Goal: Task Accomplishment & Management: Use online tool/utility

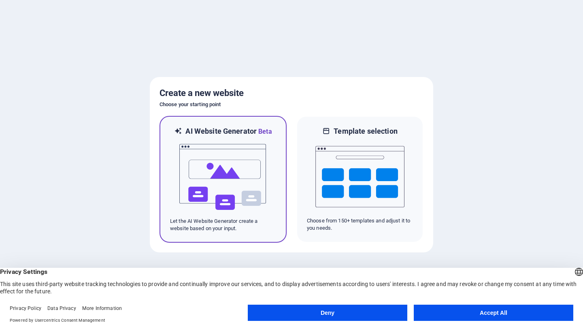
click at [236, 176] on img at bounding box center [223, 177] width 89 height 81
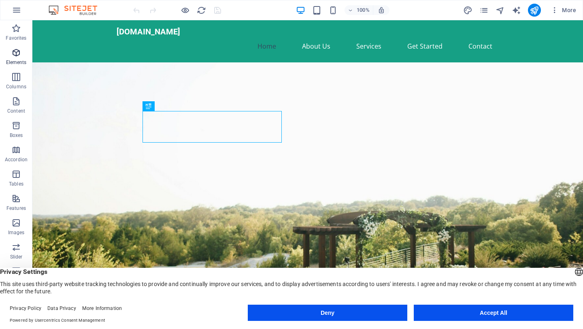
click at [21, 58] on span "Elements" at bounding box center [16, 57] width 32 height 19
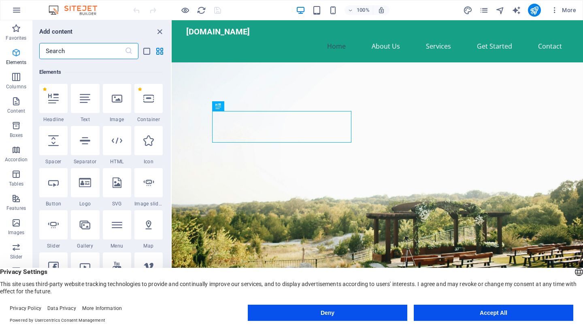
scroll to position [86, 0]
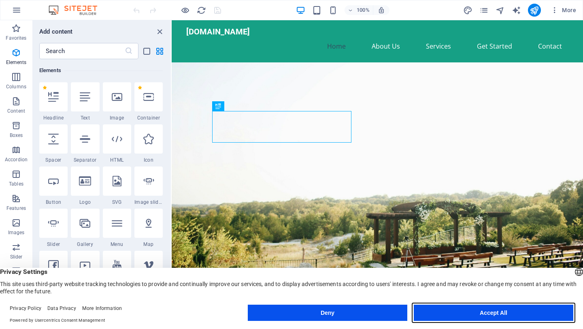
click at [475, 317] on button "Accept All" at bounding box center [494, 313] width 160 height 16
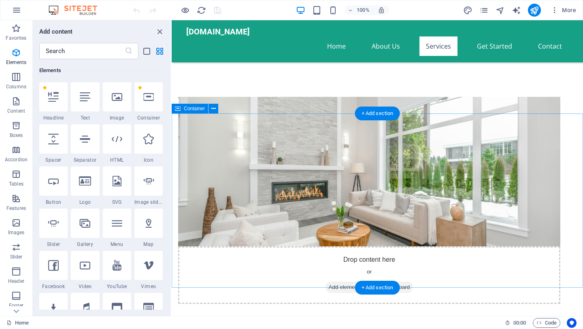
scroll to position [380, 0]
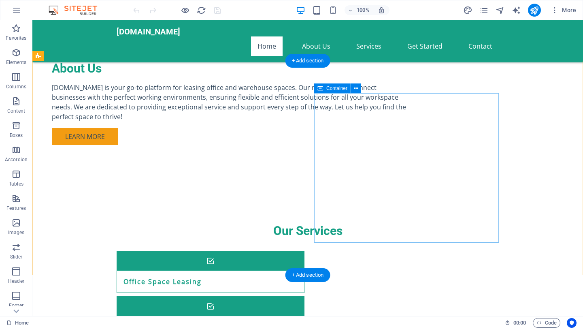
scroll to position [0, 0]
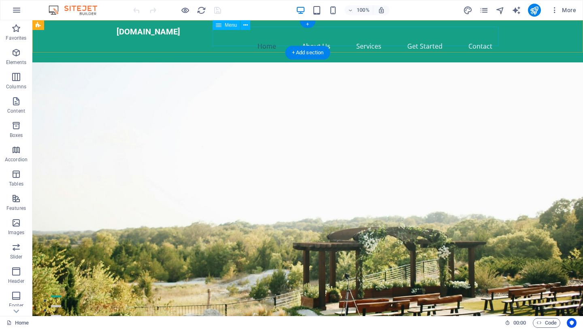
click at [484, 38] on nav "Home About Us Services Get Started Contact" at bounding box center [308, 45] width 382 height 19
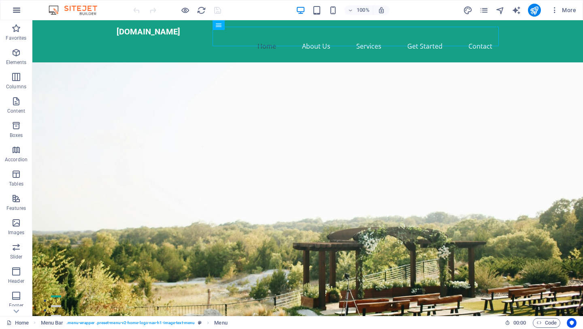
click at [15, 10] on icon "button" at bounding box center [17, 10] width 10 height 10
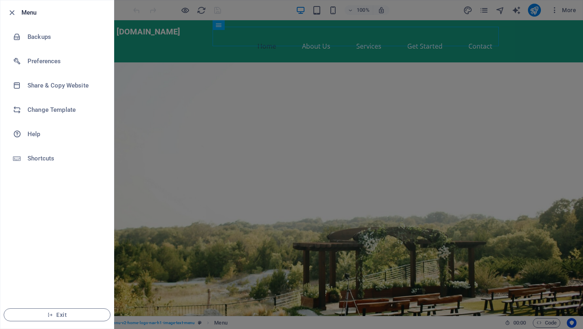
click at [226, 70] on div at bounding box center [291, 164] width 583 height 329
